Goal: Find specific page/section: Find specific page/section

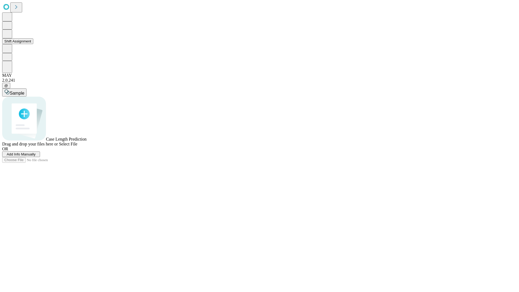
click at [33, 44] on button "Shift Assignment" at bounding box center [17, 41] width 31 height 6
